Goal: Communication & Community: Answer question/provide support

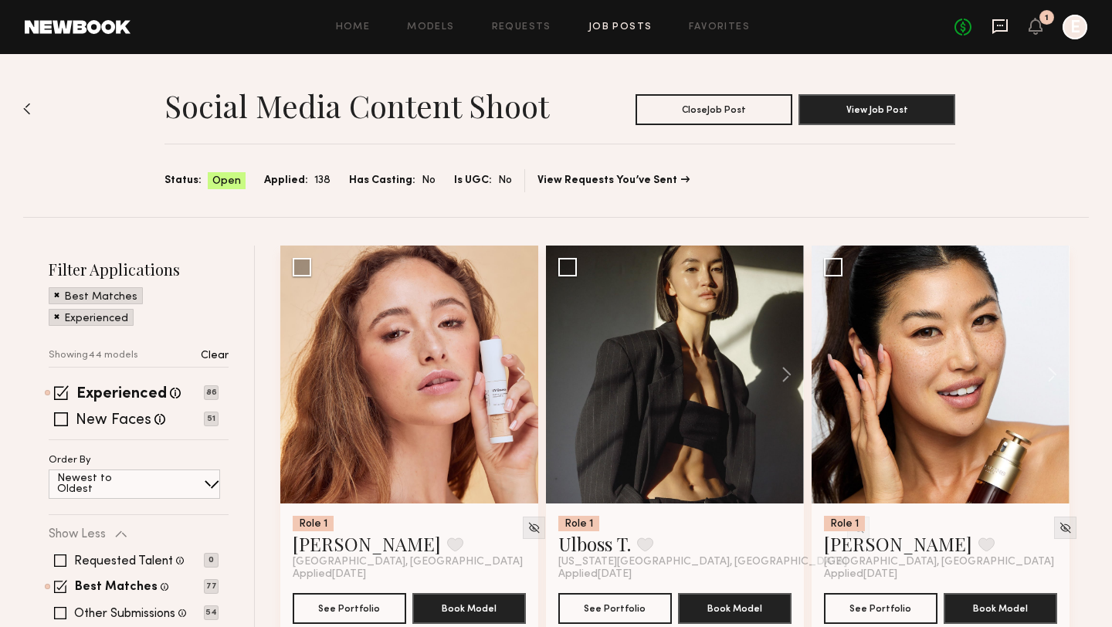
click at [994, 20] on icon at bounding box center [999, 26] width 15 height 15
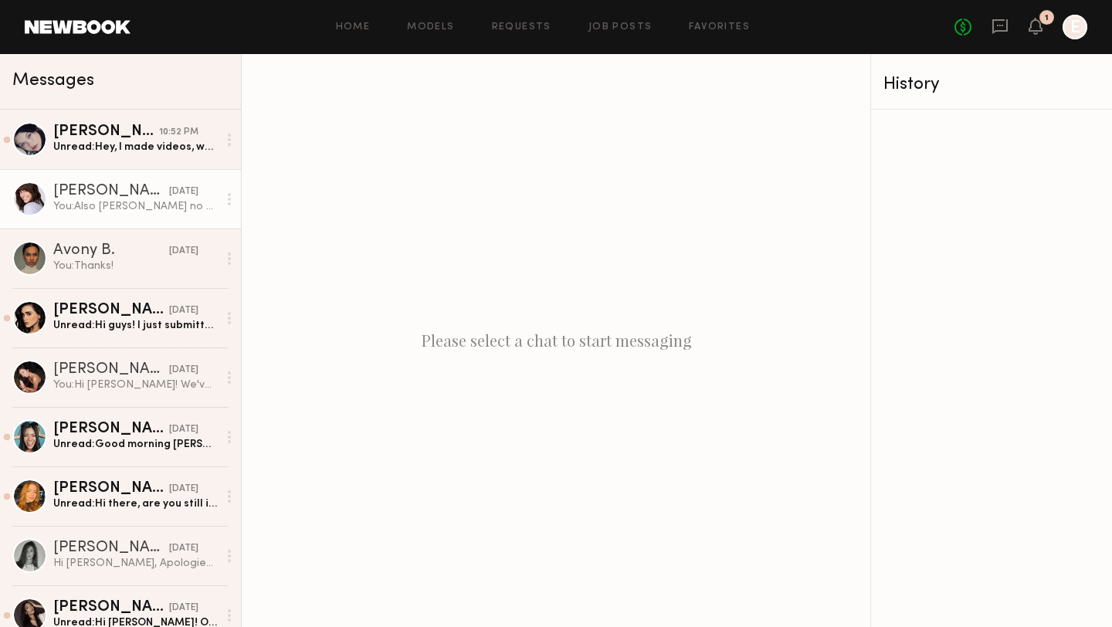
click at [95, 215] on link "[PERSON_NAME] [DATE] You: Also [PERSON_NAME] no worries on zelle. We will go th…" at bounding box center [120, 198] width 241 height 59
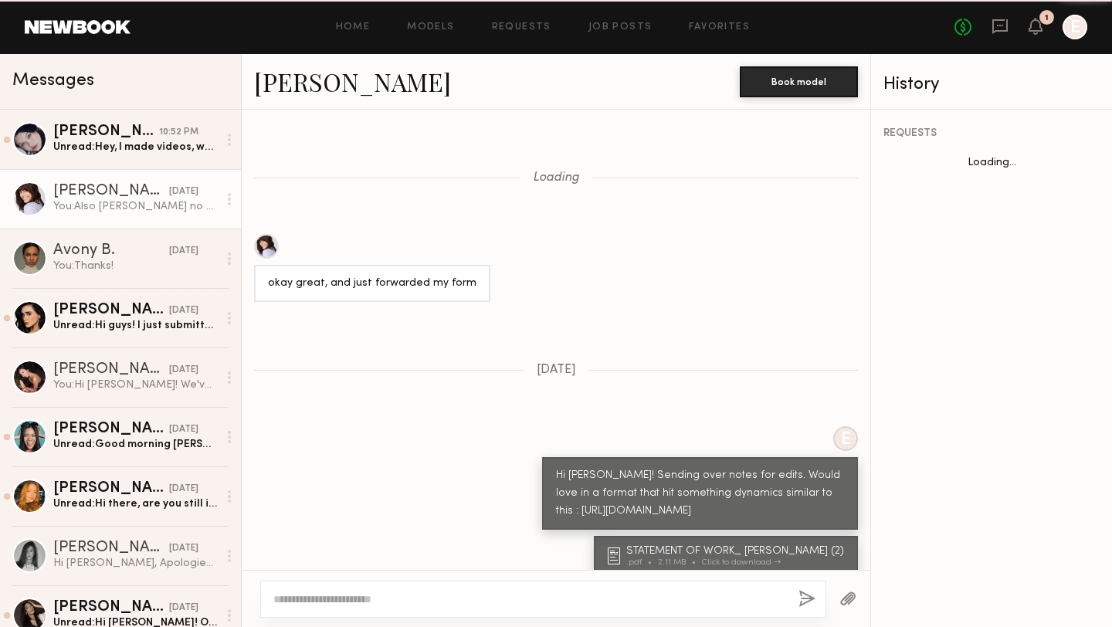
scroll to position [1620, 0]
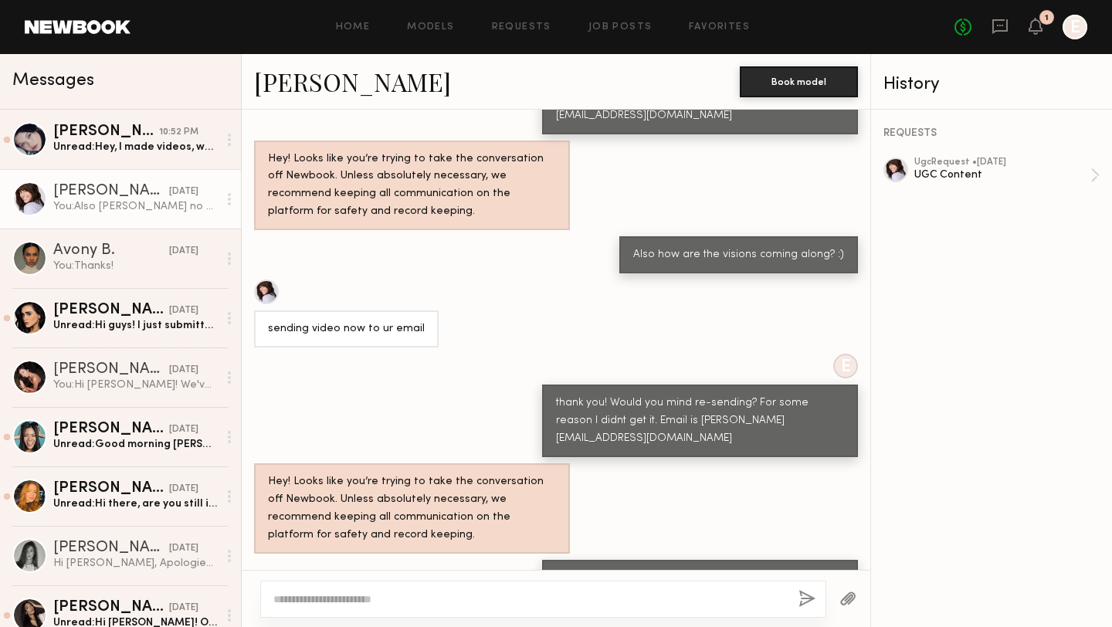
click at [427, 596] on textarea at bounding box center [529, 598] width 513 height 15
type textarea "**********"
click at [801, 596] on button "button" at bounding box center [806, 599] width 17 height 19
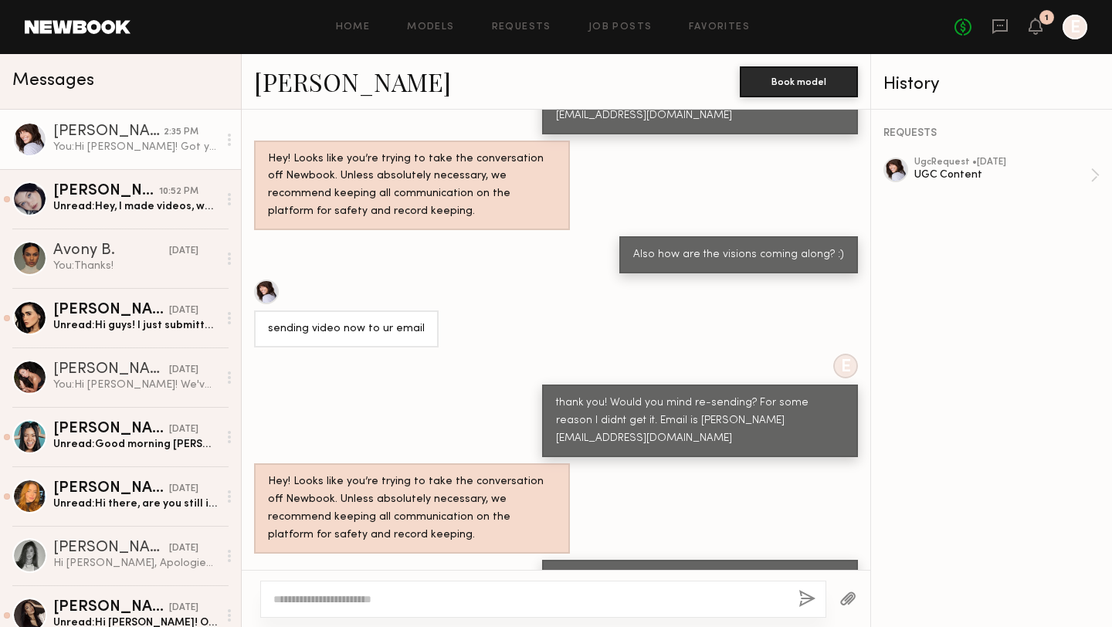
scroll to position [1915, 0]
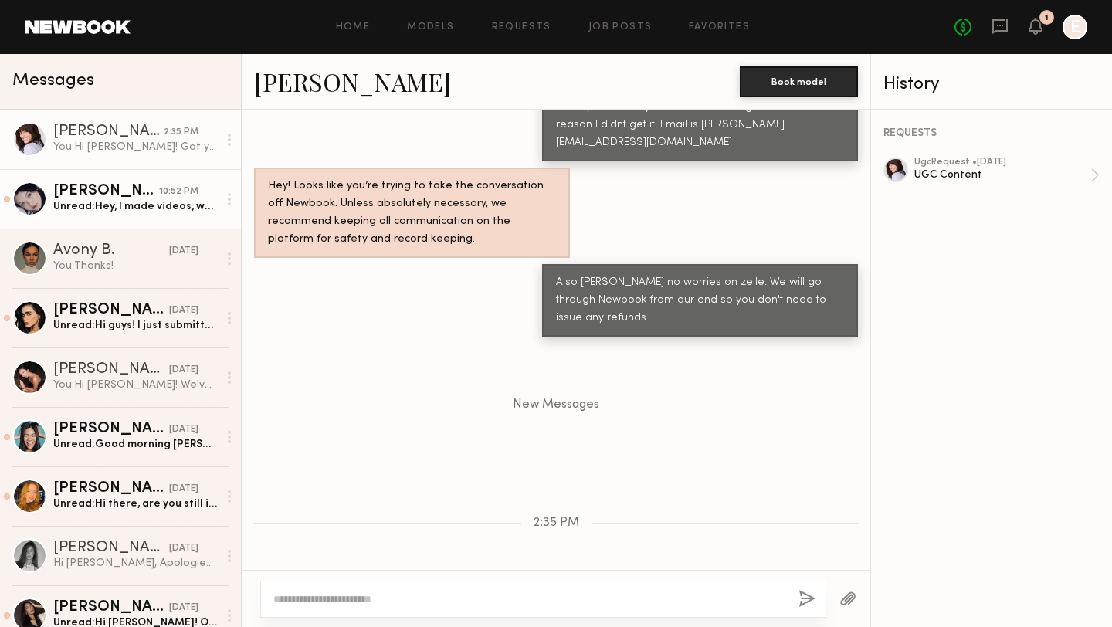
click at [106, 191] on div "[PERSON_NAME]" at bounding box center [106, 191] width 106 height 15
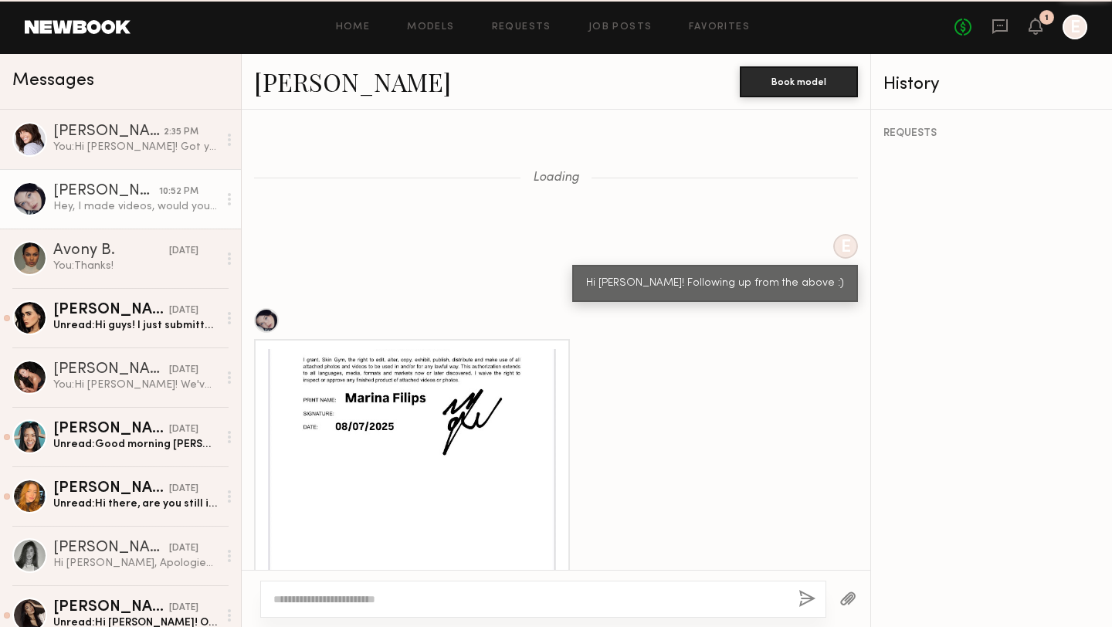
scroll to position [1949, 0]
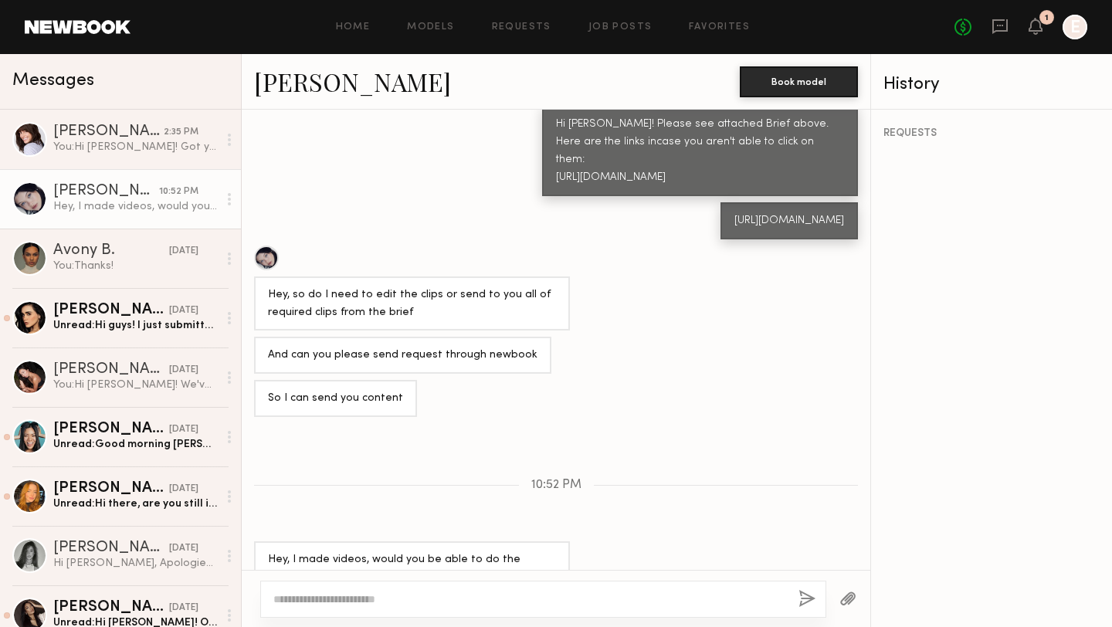
click at [513, 588] on div at bounding box center [543, 599] width 566 height 37
click at [513, 601] on textarea at bounding box center [529, 598] width 513 height 15
type textarea "**********"
click at [800, 593] on button "button" at bounding box center [806, 599] width 17 height 19
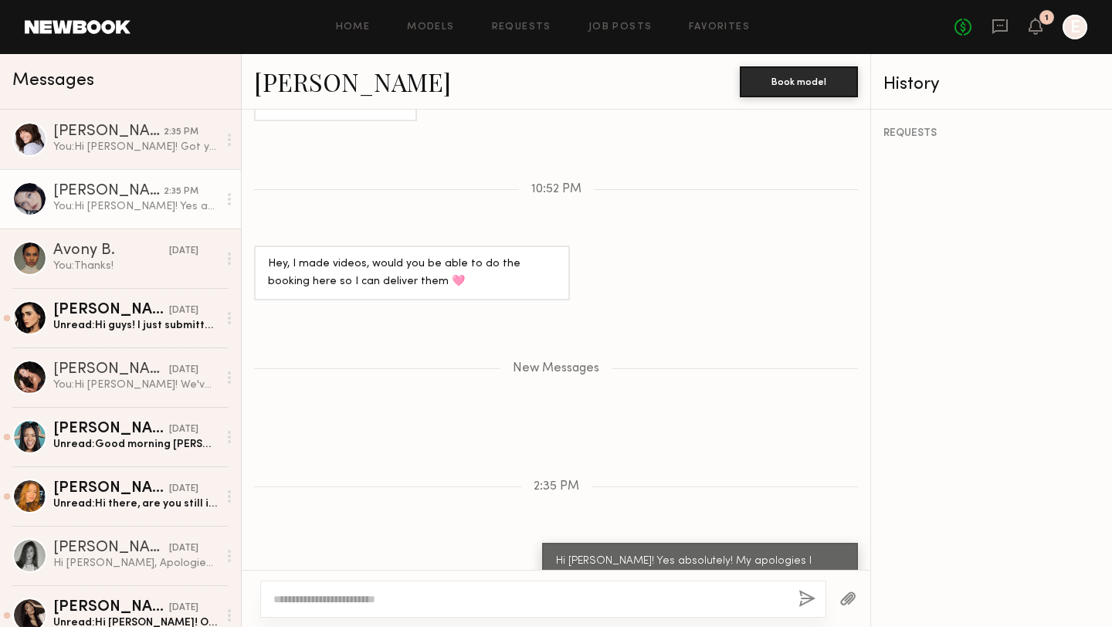
click at [687, 589] on div at bounding box center [543, 599] width 566 height 37
click at [676, 598] on textarea at bounding box center [529, 598] width 513 height 15
type textarea "**********"
click at [809, 594] on button "button" at bounding box center [806, 599] width 17 height 19
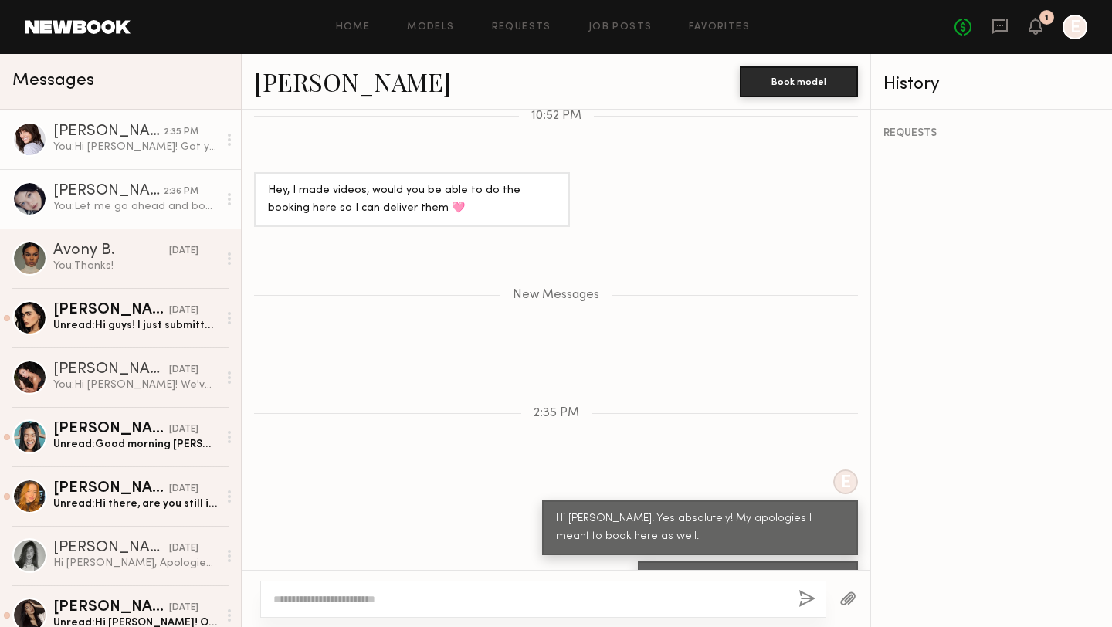
click at [134, 131] on div "[PERSON_NAME]" at bounding box center [108, 131] width 110 height 15
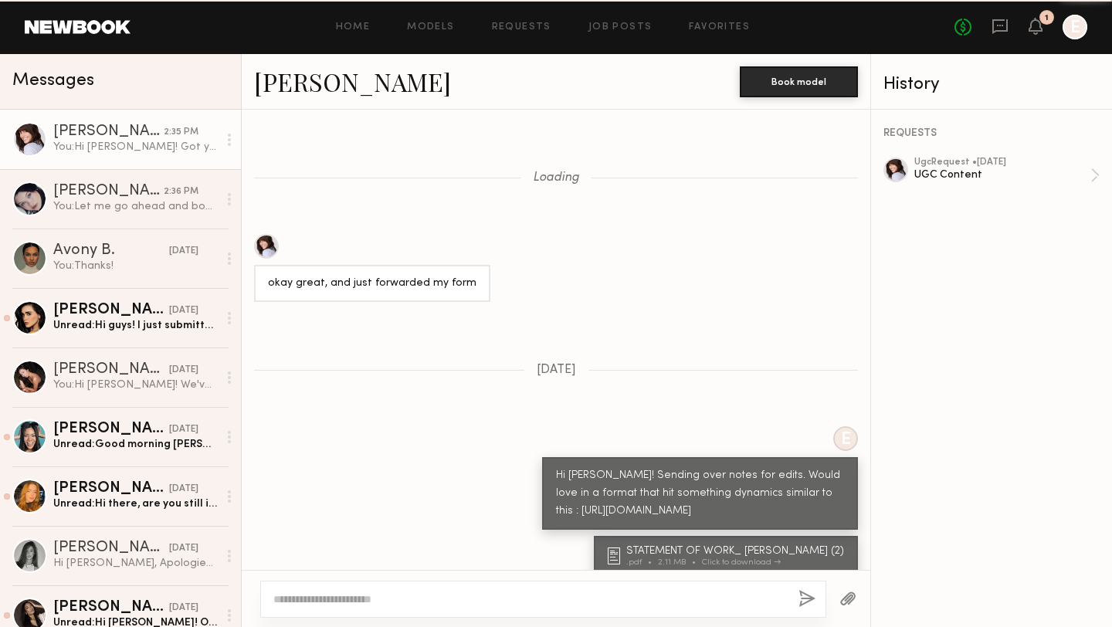
scroll to position [1798, 0]
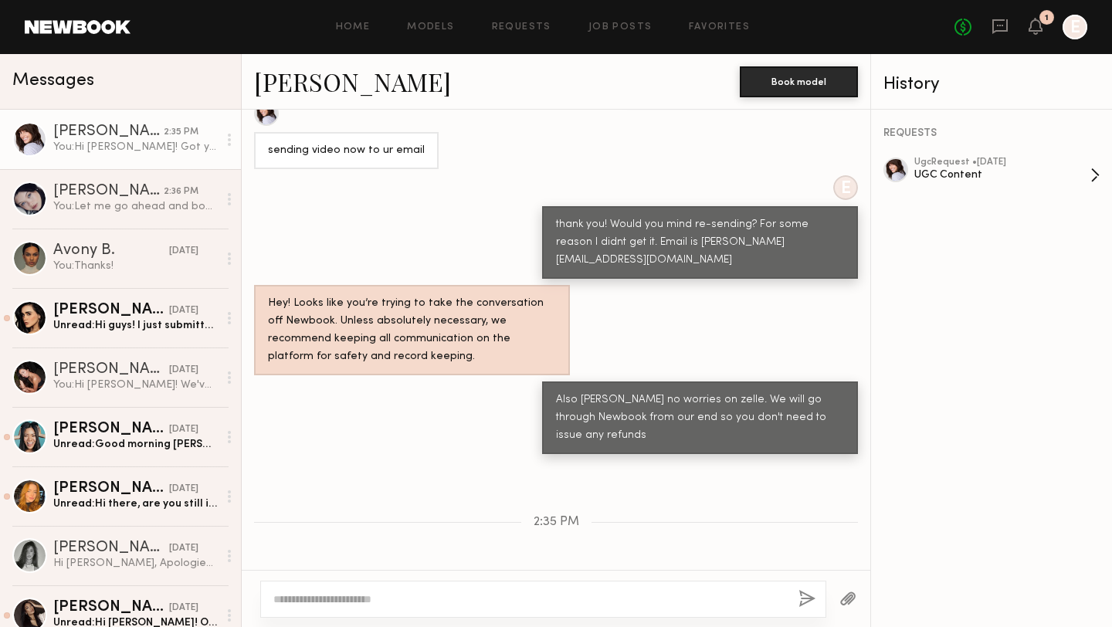
click at [965, 180] on div "UGC Content" at bounding box center [1002, 175] width 176 height 15
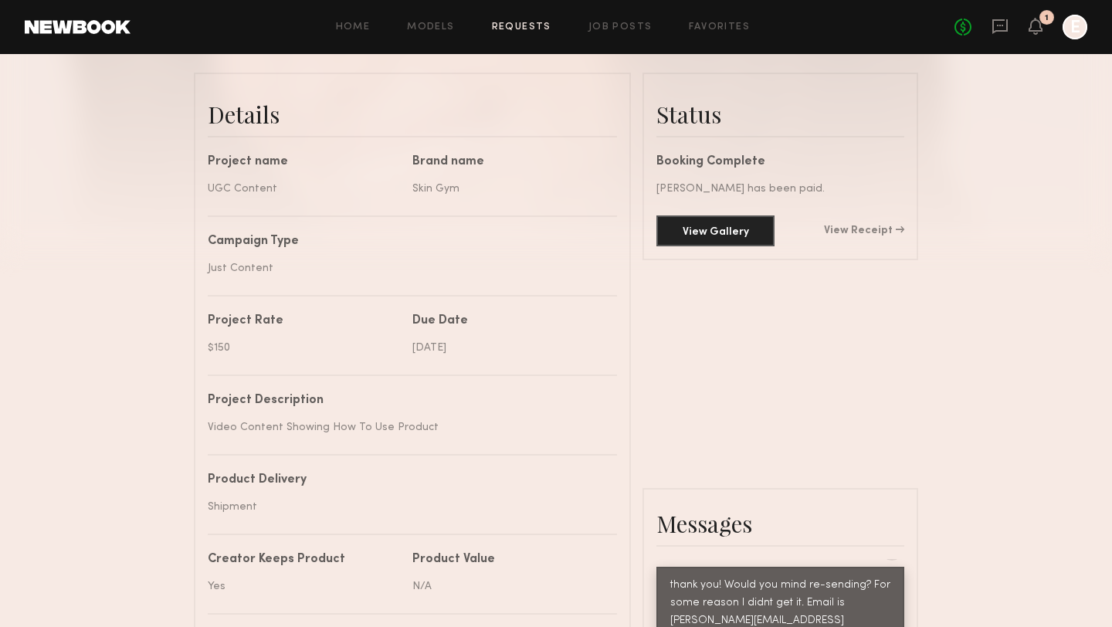
scroll to position [369, 0]
click at [751, 232] on button "View Gallery" at bounding box center [715, 229] width 118 height 31
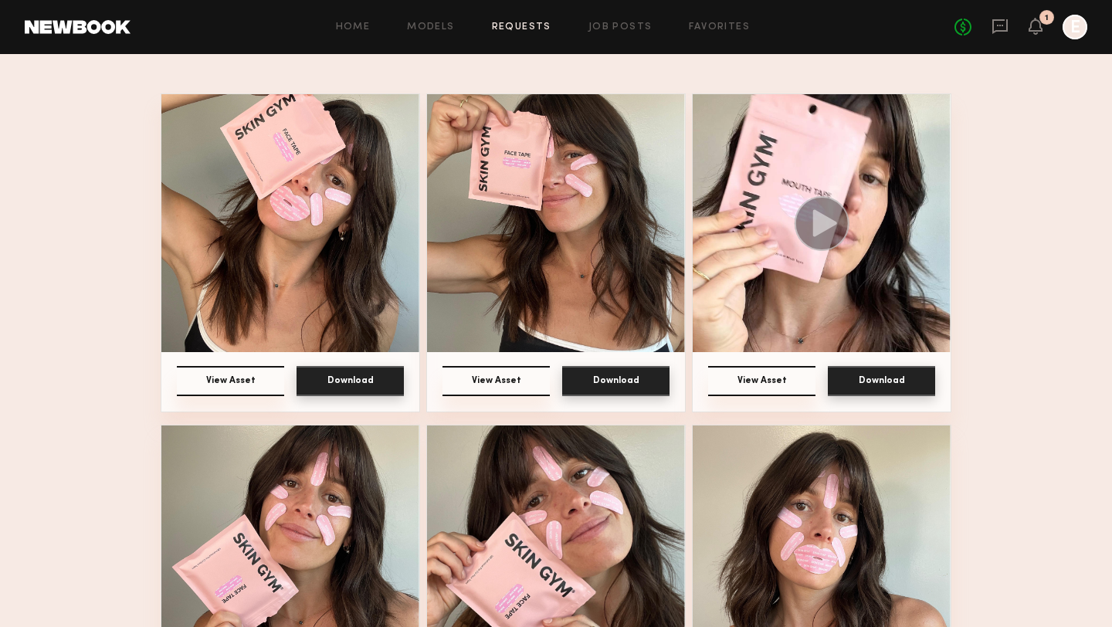
scroll to position [334, 0]
